Goal: Information Seeking & Learning: Learn about a topic

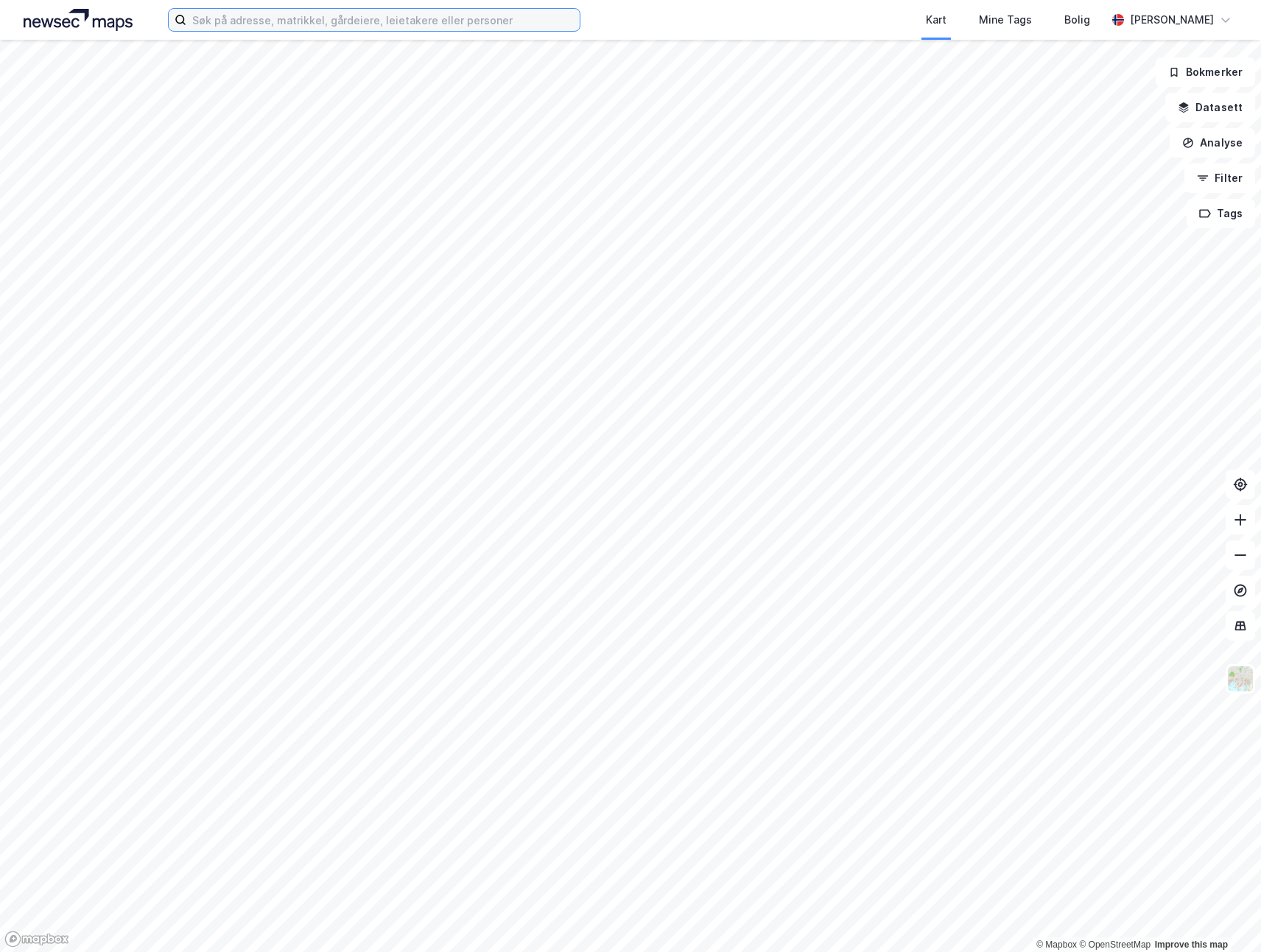
click at [441, 25] on input at bounding box center [383, 19] width 394 height 22
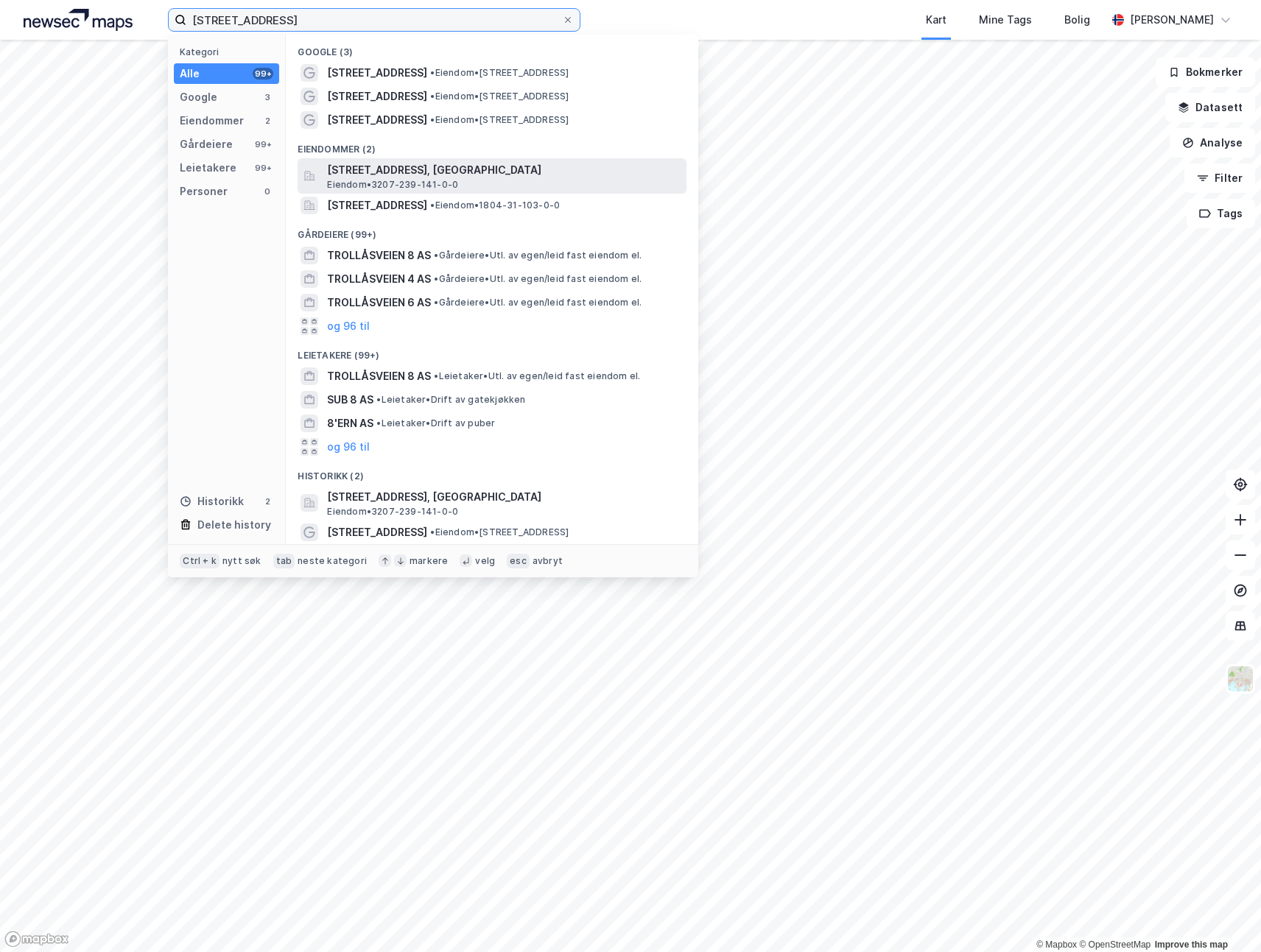
type input "[STREET_ADDRESS]"
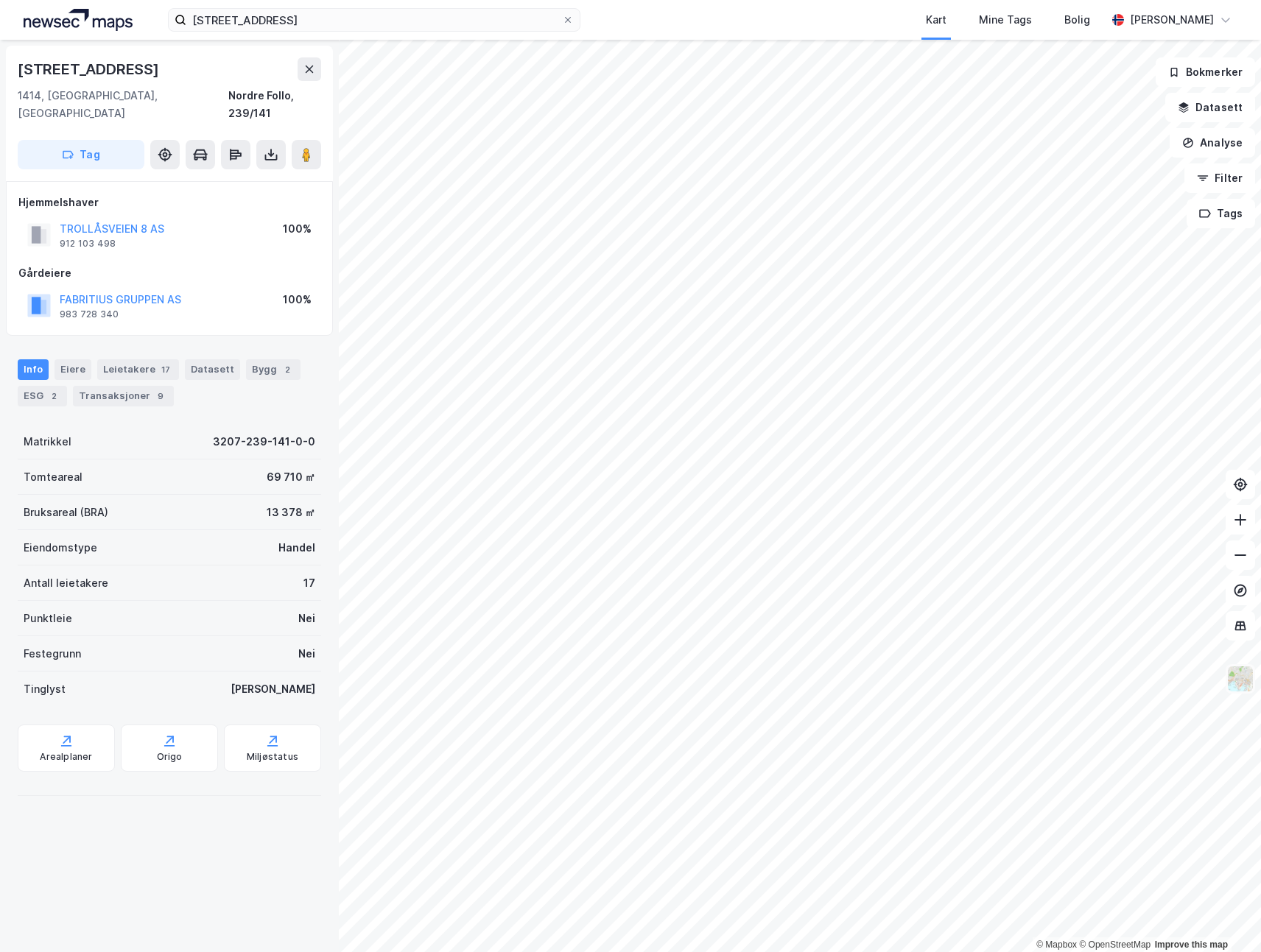
click at [1237, 682] on img at bounding box center [1240, 679] width 28 height 28
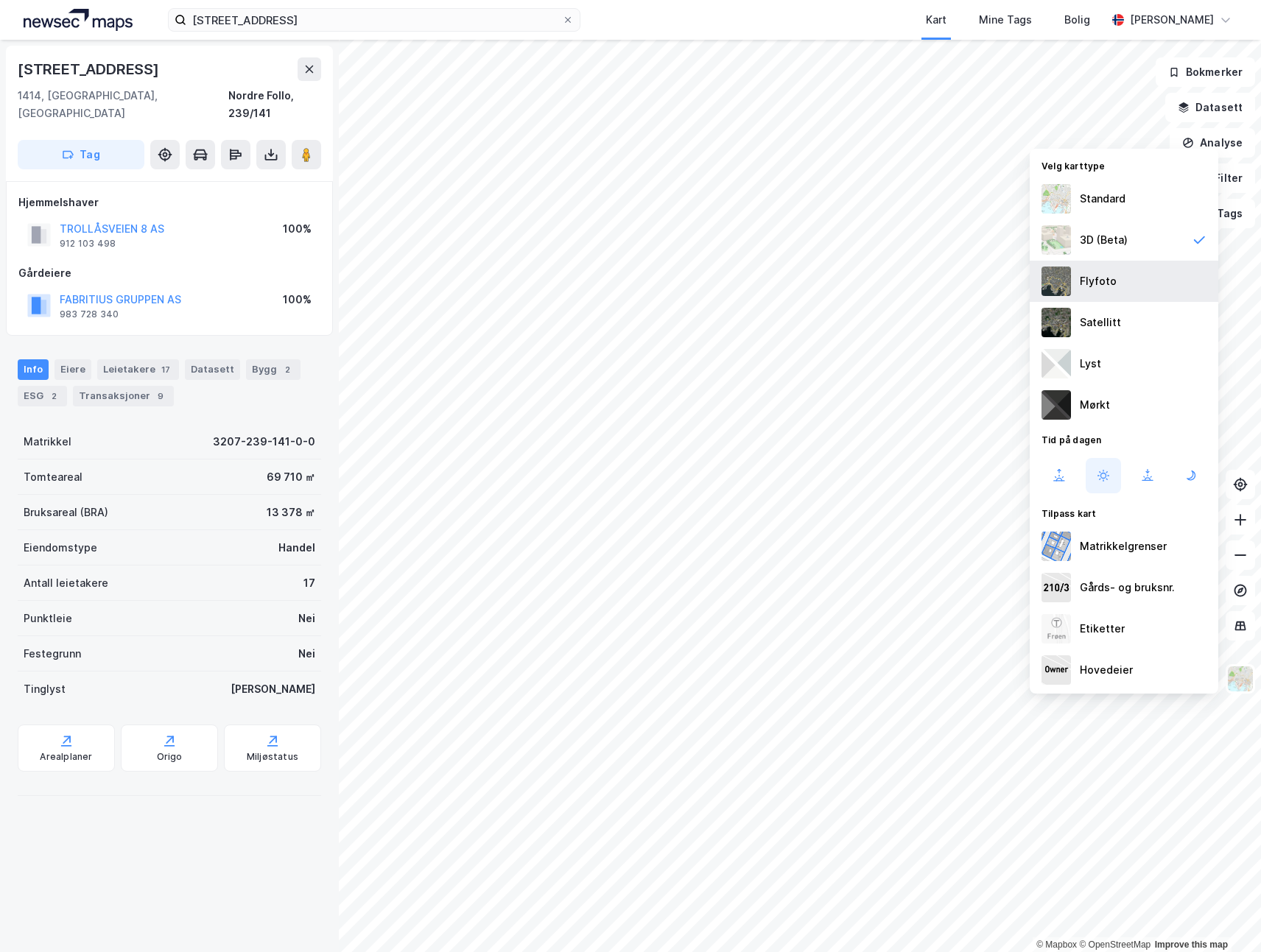
click at [1107, 277] on div "Flyfoto" at bounding box center [1099, 281] width 37 height 18
